Goal: Task Accomplishment & Management: Use online tool/utility

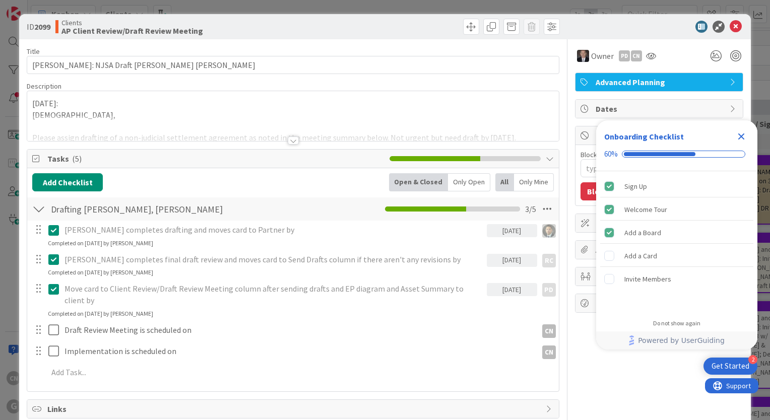
click at [742, 138] on icon "Close Checklist" at bounding box center [741, 136] width 7 height 7
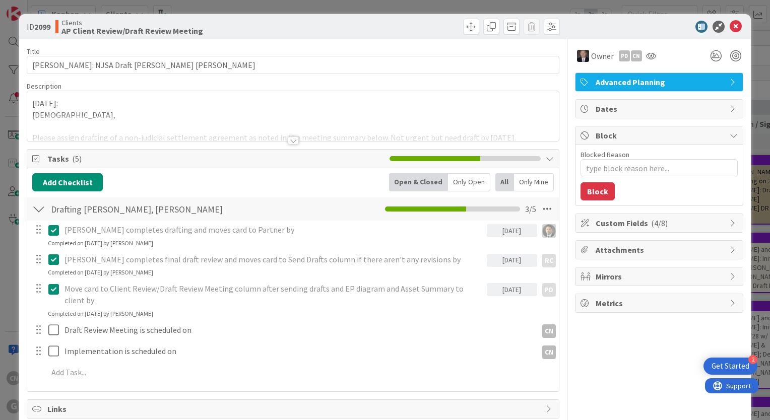
click at [288, 142] on div at bounding box center [293, 140] width 11 height 8
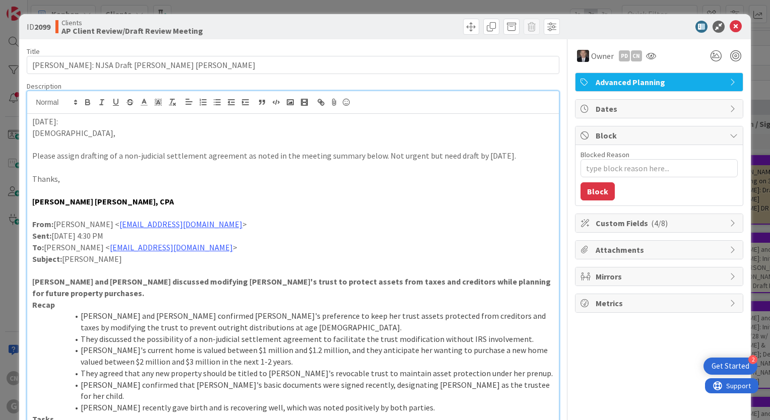
click at [30, 123] on div "[DATE]: [PERSON_NAME], Please assign drafting of a non-judicial settlement agre…" at bounding box center [292, 309] width 531 height 390
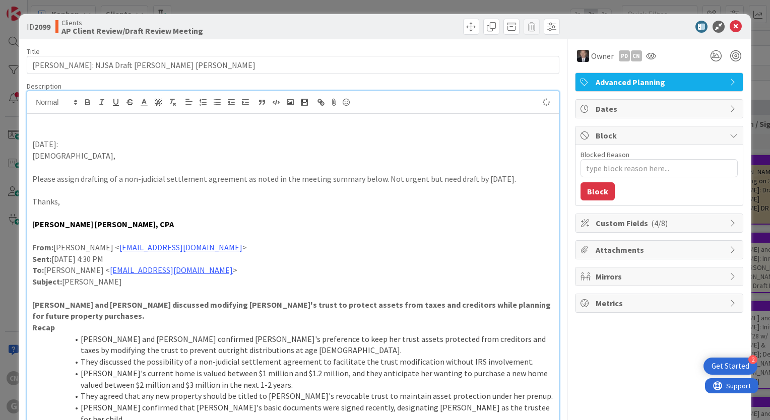
type textarea "x"
drag, startPoint x: 99, startPoint y: 132, endPoint x: 31, endPoint y: 130, distance: 67.5
click at [31, 130] on div "[DATE] CNV Notes: email to clients forwarding dates/times for draft review/sign…" at bounding box center [292, 320] width 531 height 412
click at [86, 101] on icon "button" at bounding box center [88, 101] width 4 height 3
click at [31, 144] on div "[DATE] CNV Notes : email to clients forwarding dates/times for draft review/sig…" at bounding box center [292, 320] width 531 height 412
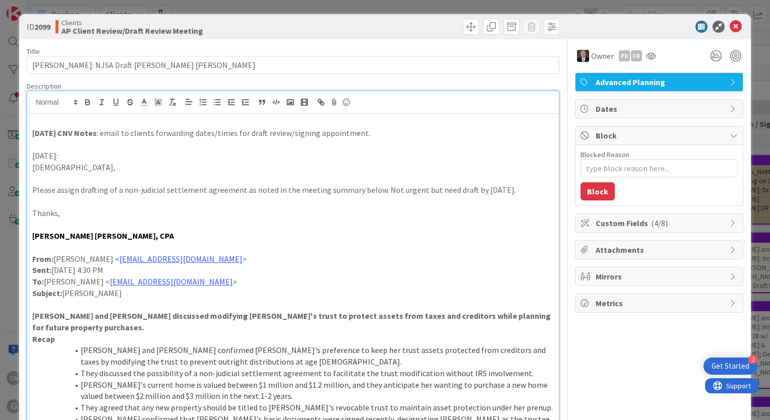
drag, startPoint x: 38, startPoint y: 122, endPoint x: 313, endPoint y: 160, distance: 277.6
click at [313, 160] on p "[DATE]:" at bounding box center [292, 156] width 521 height 12
click at [30, 127] on div "[DATE] CNV Notes : email to clients forwarding dates/times for draft review/sig…" at bounding box center [292, 326] width 531 height 424
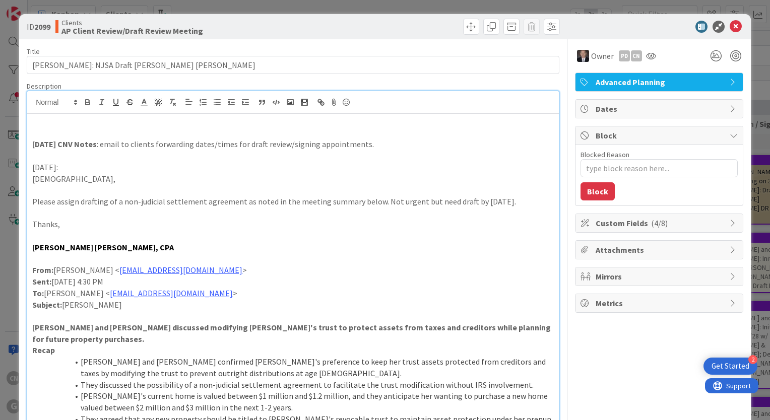
type textarea "x"
click at [729, 26] on icon at bounding box center [735, 27] width 12 height 12
